Goal: Transaction & Acquisition: Purchase product/service

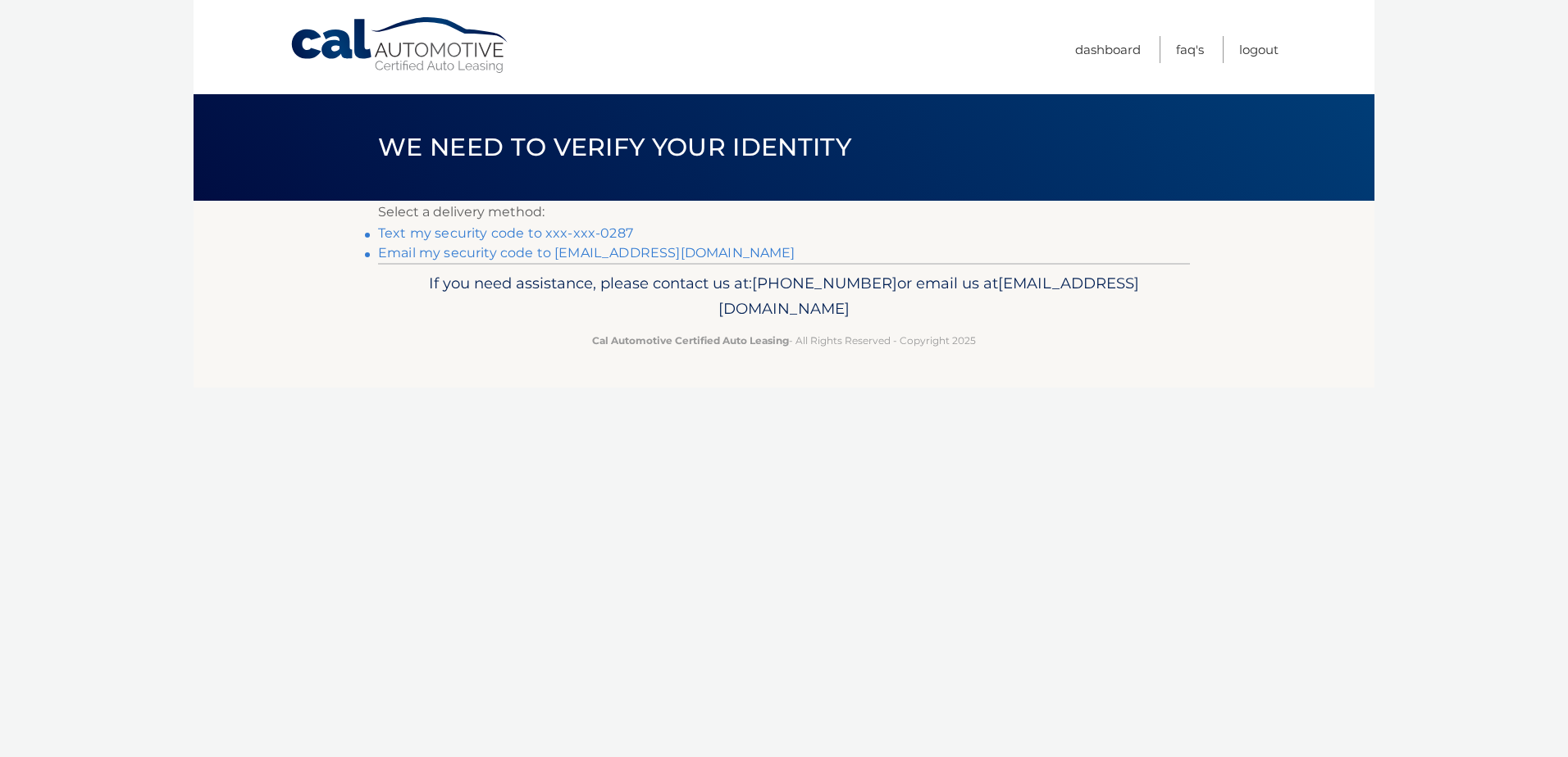
click at [513, 230] on link "Text my security code to xxx-xxx-0287" at bounding box center [505, 233] width 255 height 15
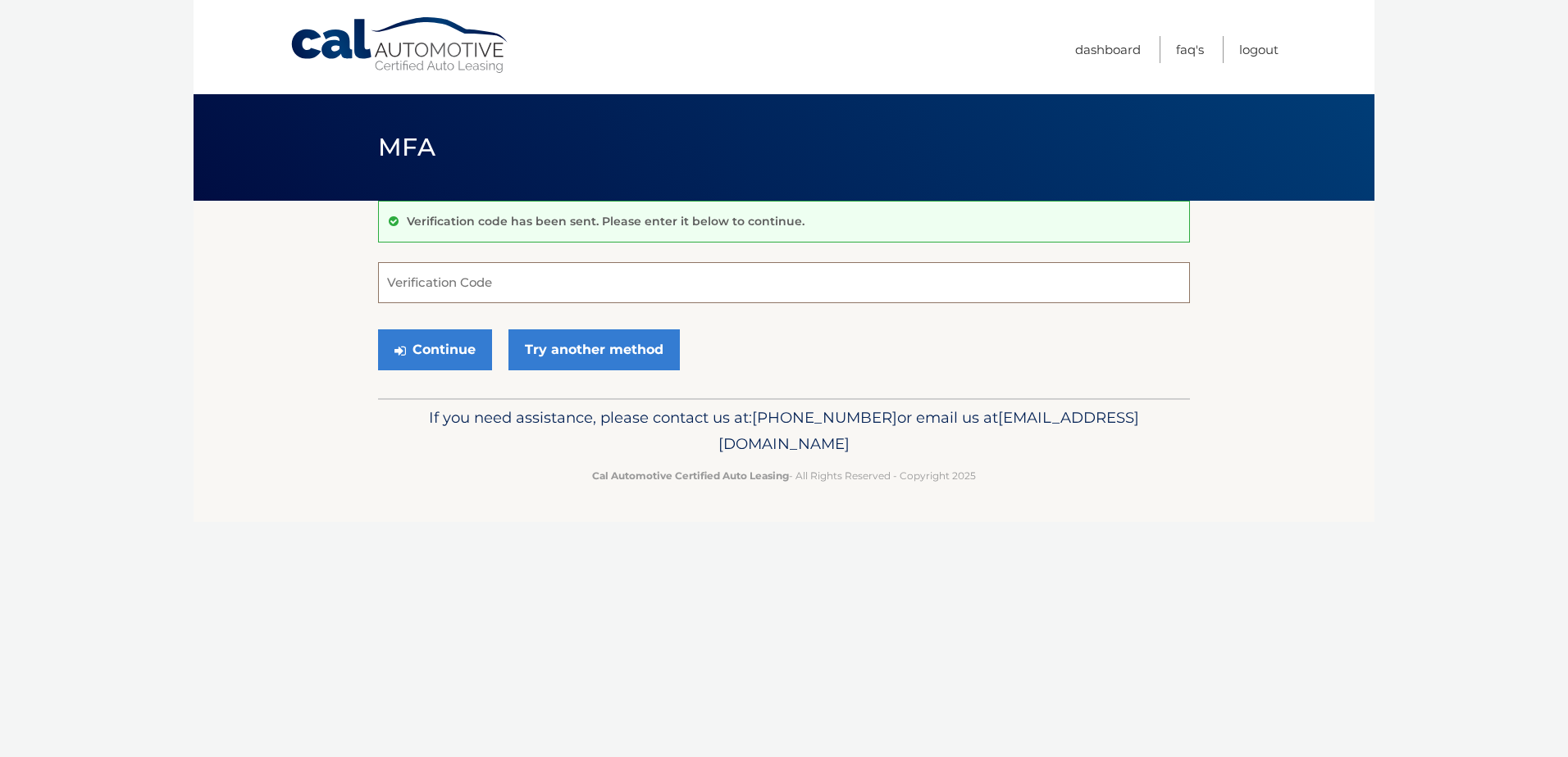
click at [465, 277] on input "Verification Code" at bounding box center [784, 283] width 812 height 41
type input "375512"
click at [450, 337] on button "Continue" at bounding box center [435, 350] width 114 height 41
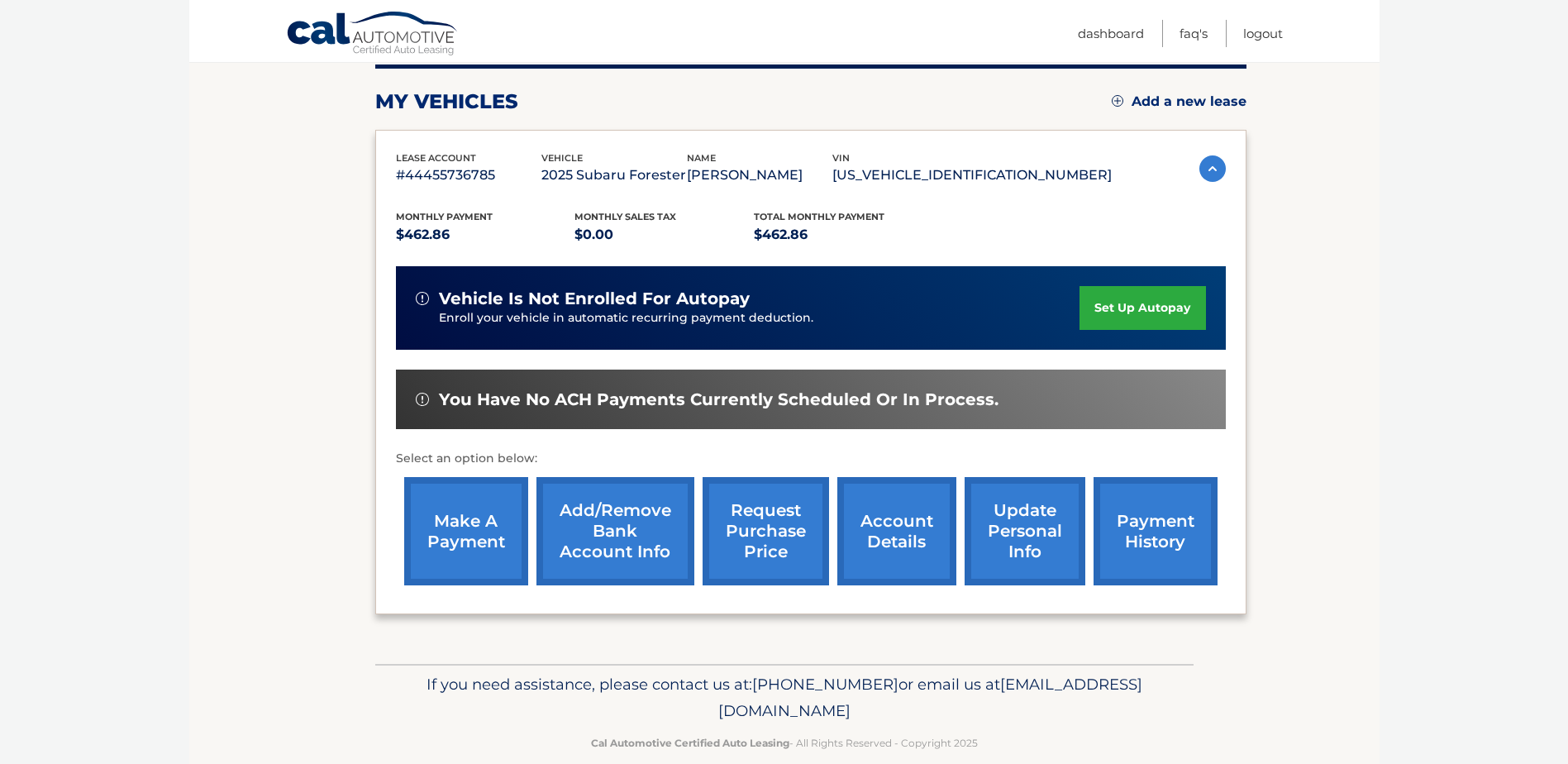
scroll to position [238, 0]
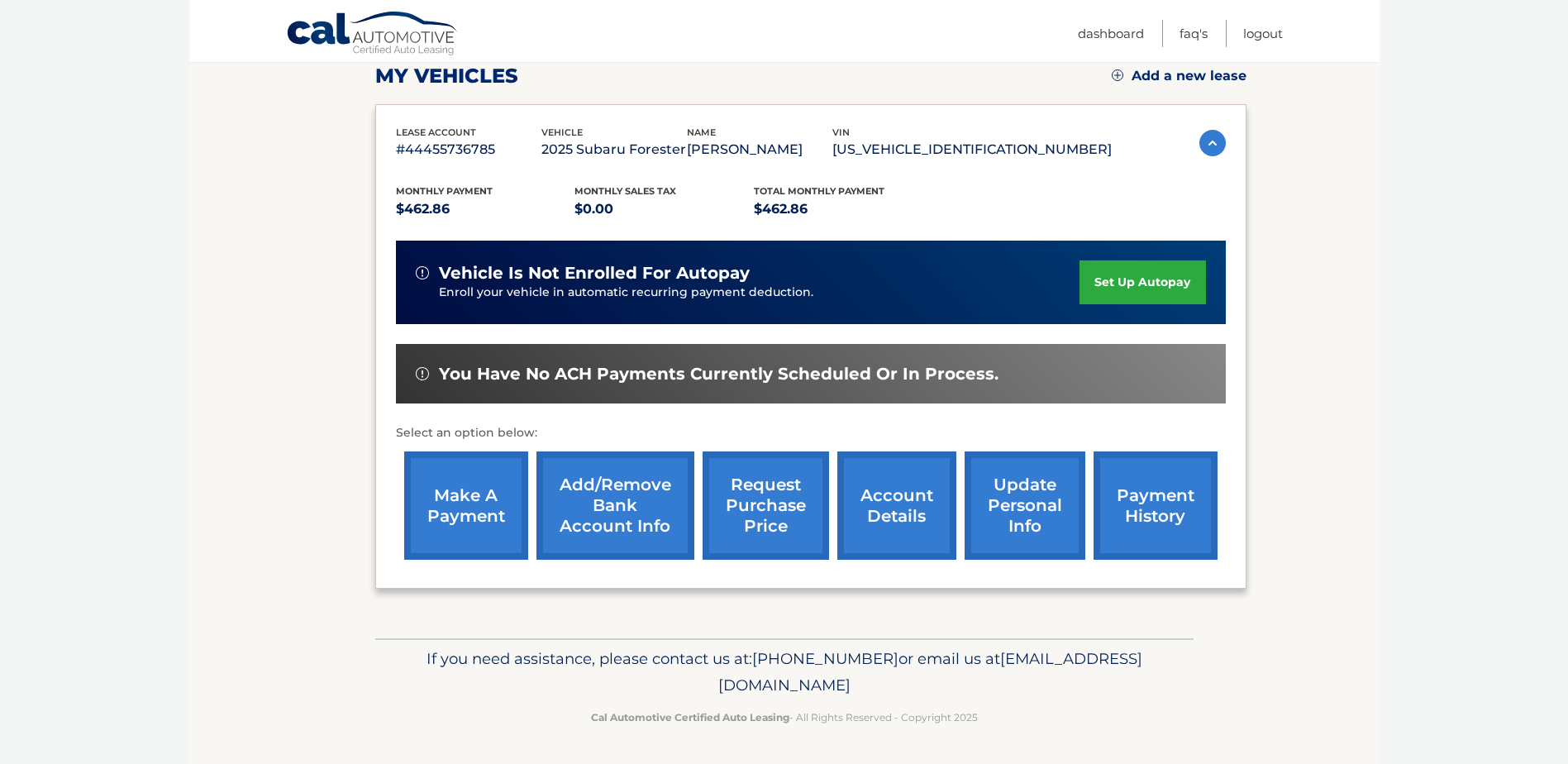
click at [465, 494] on link "make a payment" at bounding box center [466, 505] width 124 height 108
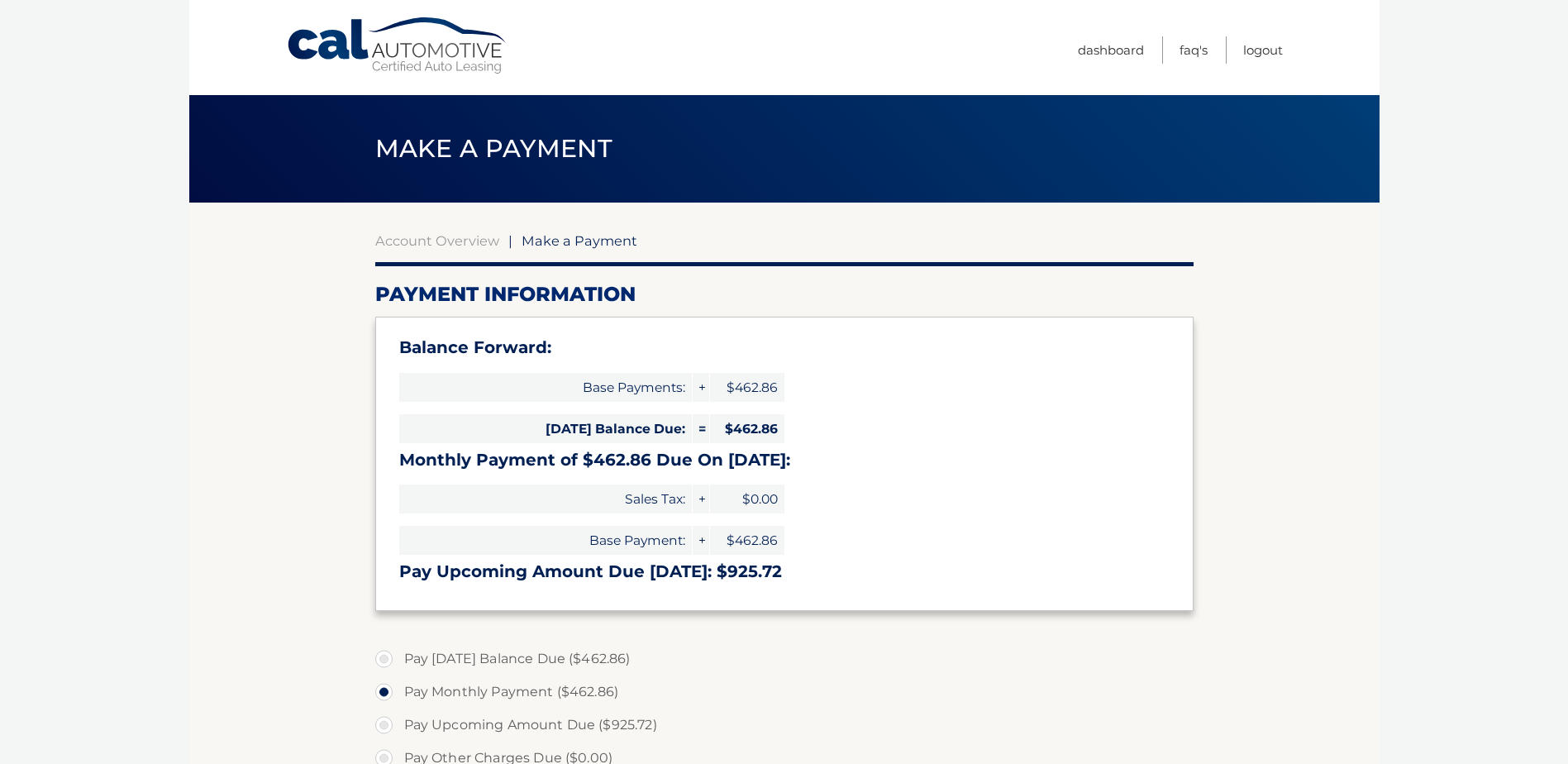
select select "ZGFjNzBkMzgtNGRlYS00NDgwLWFhZTYtZWI1MGRhYjlmOTc0"
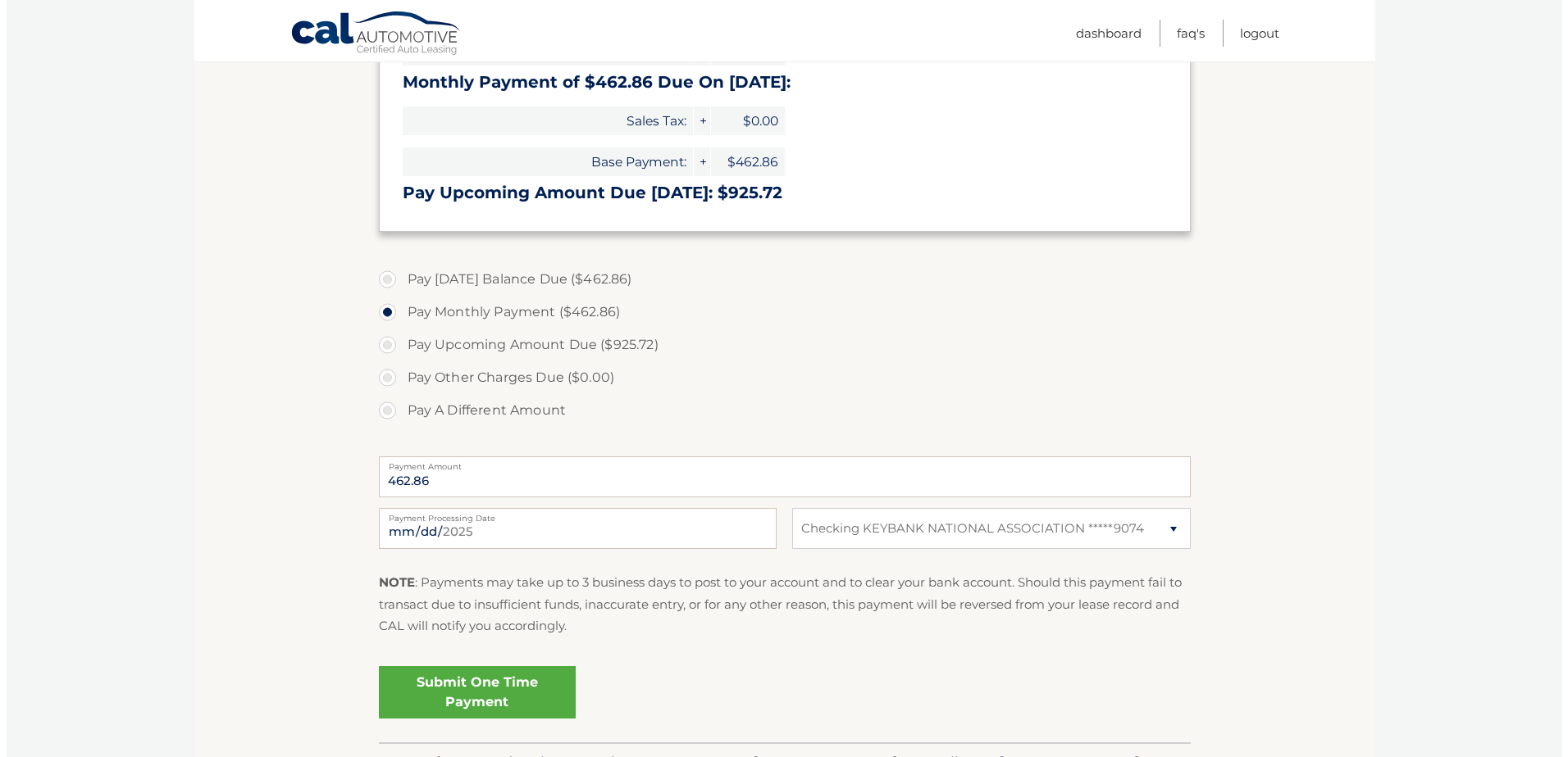
scroll to position [484, 0]
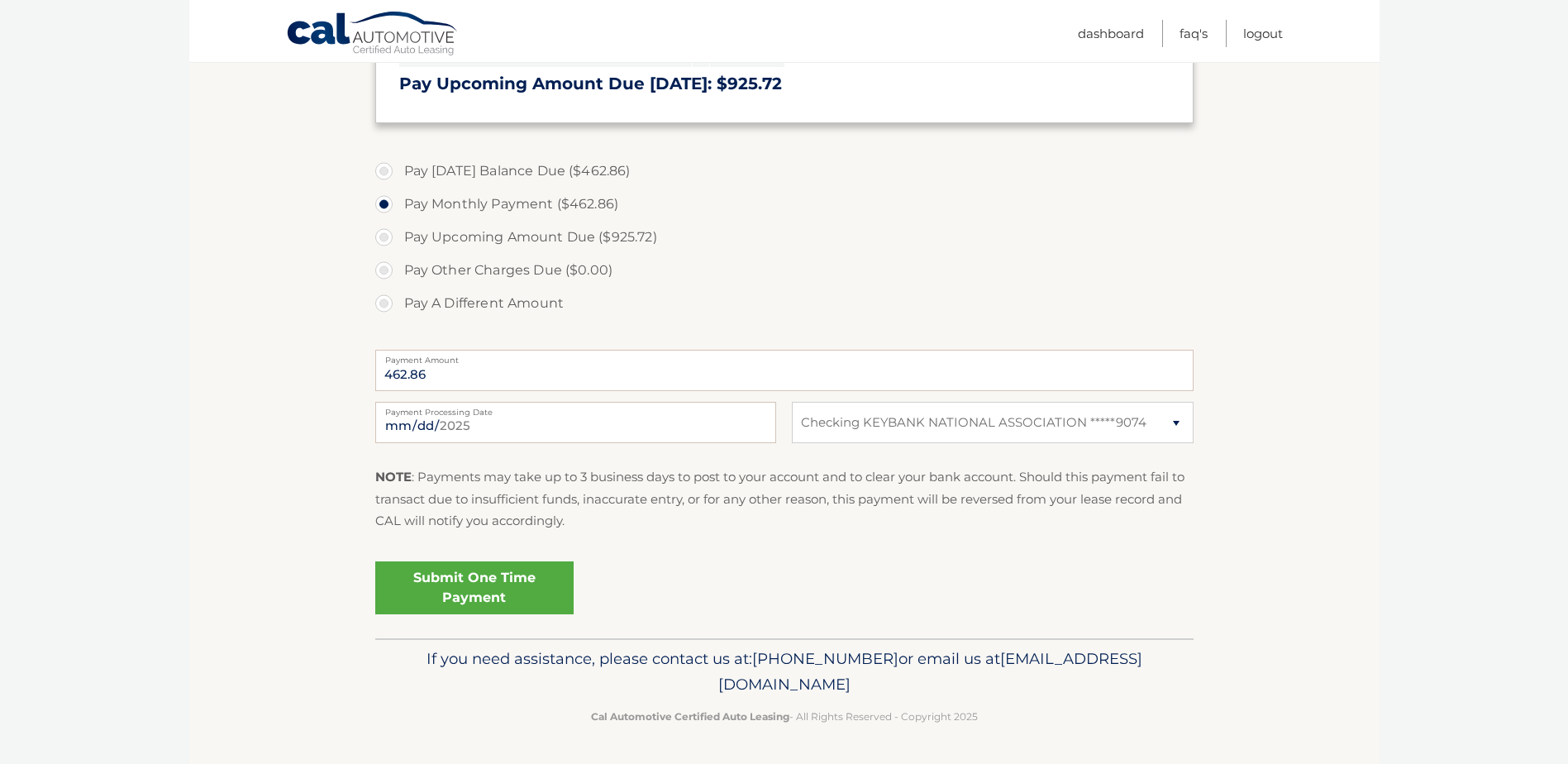
click at [438, 580] on link "Submit One Time Payment" at bounding box center [474, 588] width 199 height 53
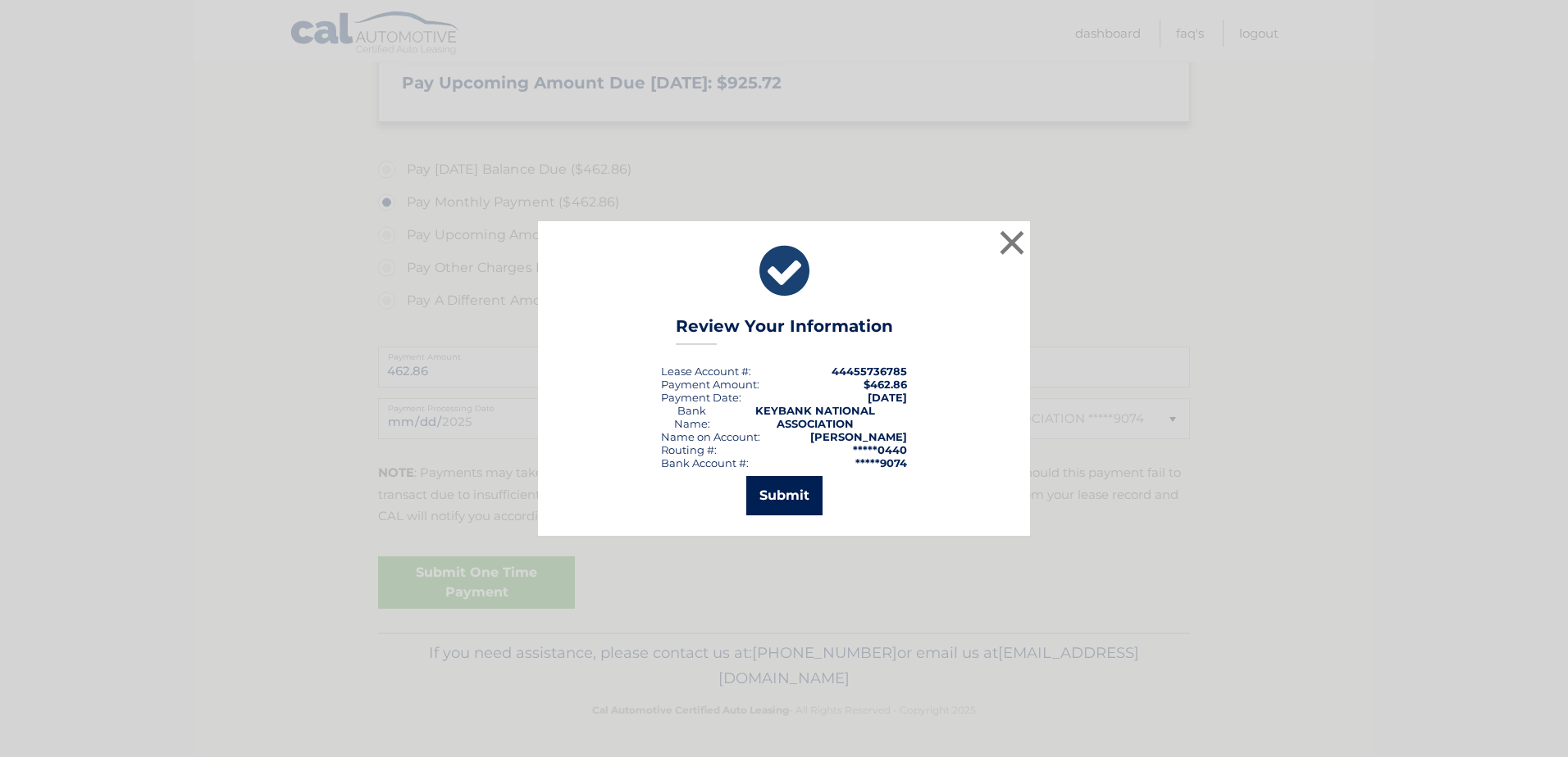
click at [791, 486] on button "Submit" at bounding box center [784, 496] width 76 height 40
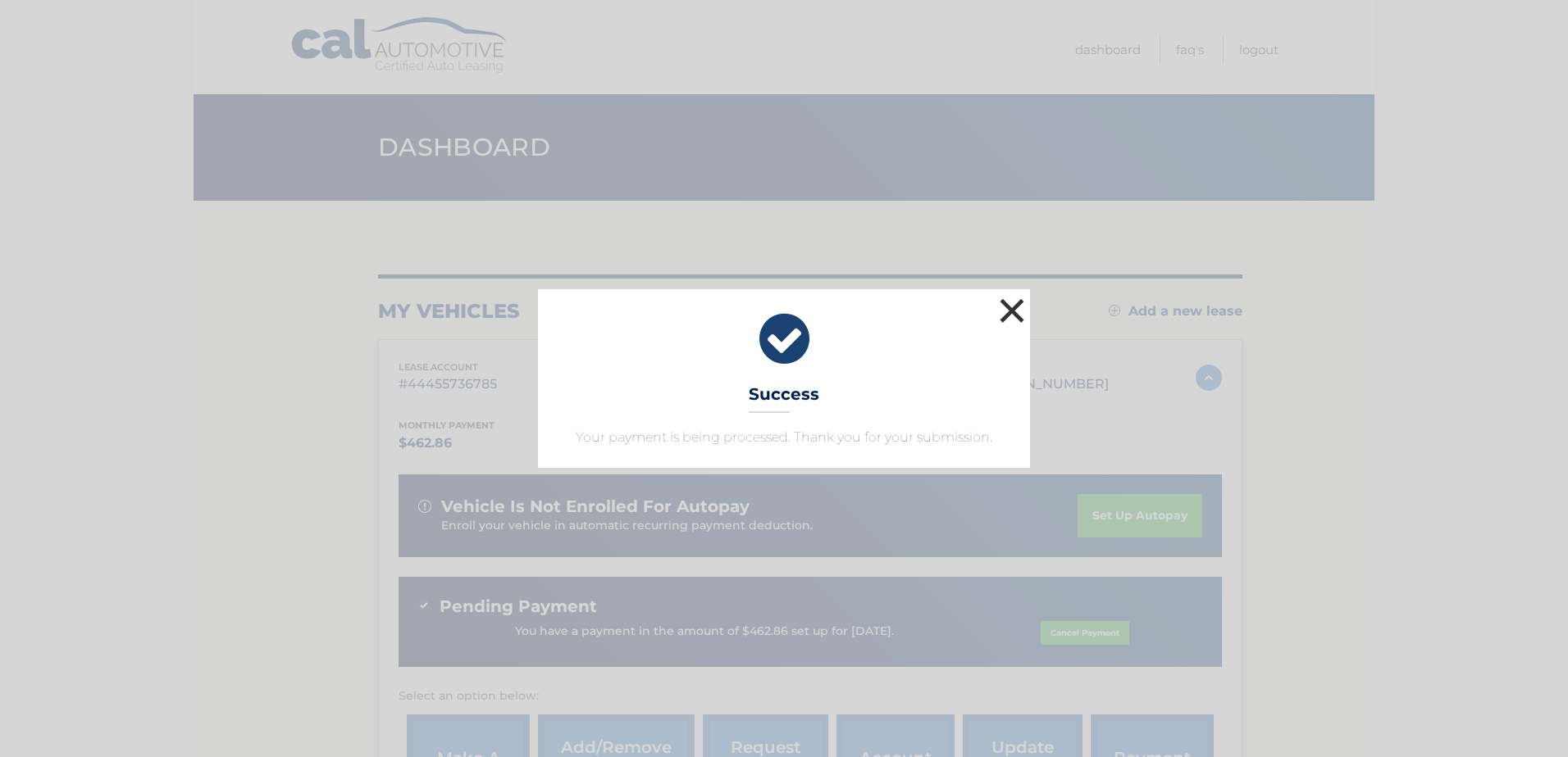
click at [1015, 306] on button "×" at bounding box center [1011, 310] width 33 height 33
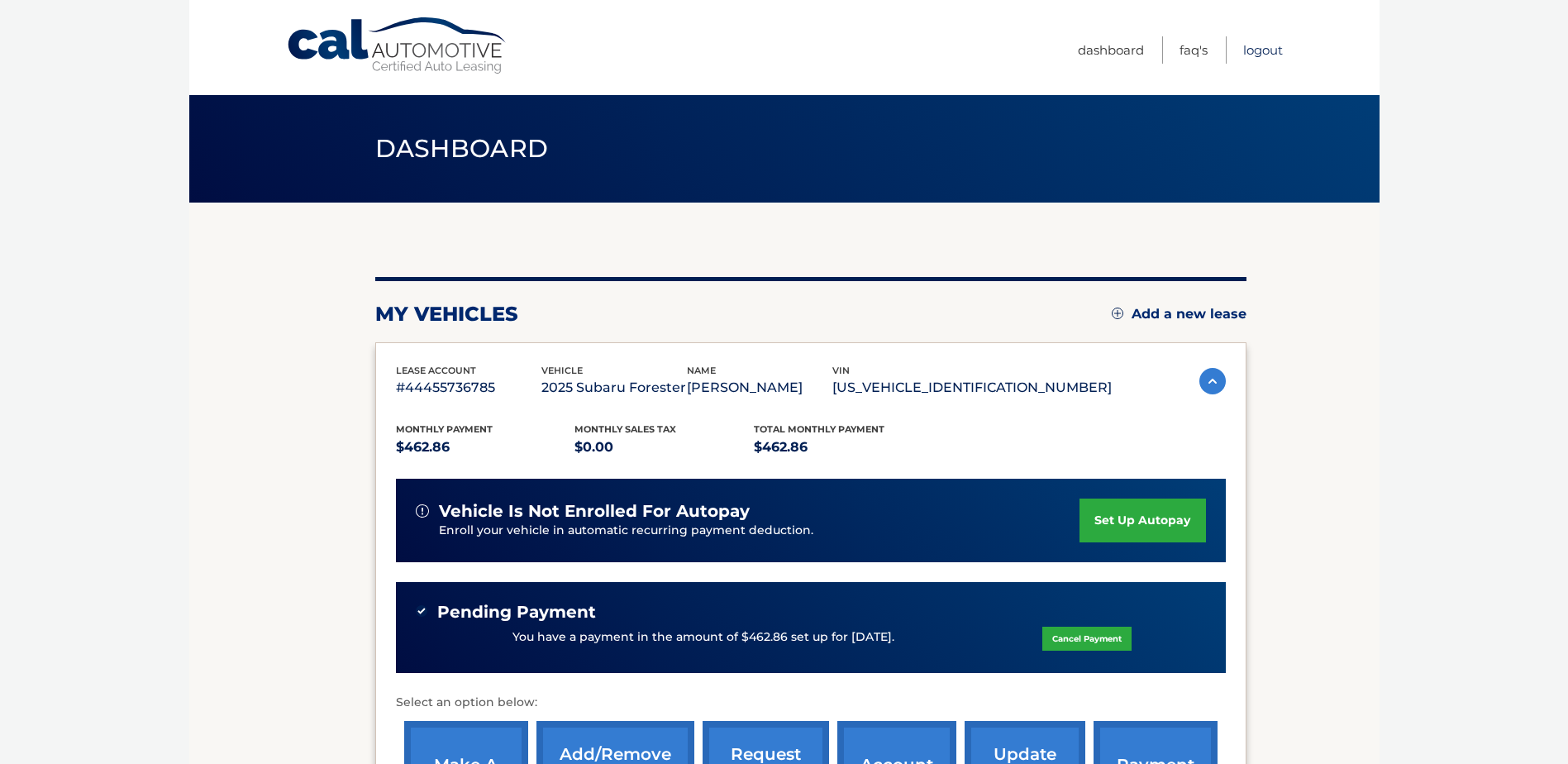
click at [1251, 50] on link "Logout" at bounding box center [1263, 50] width 40 height 27
